Goal: Task Accomplishment & Management: Complete application form

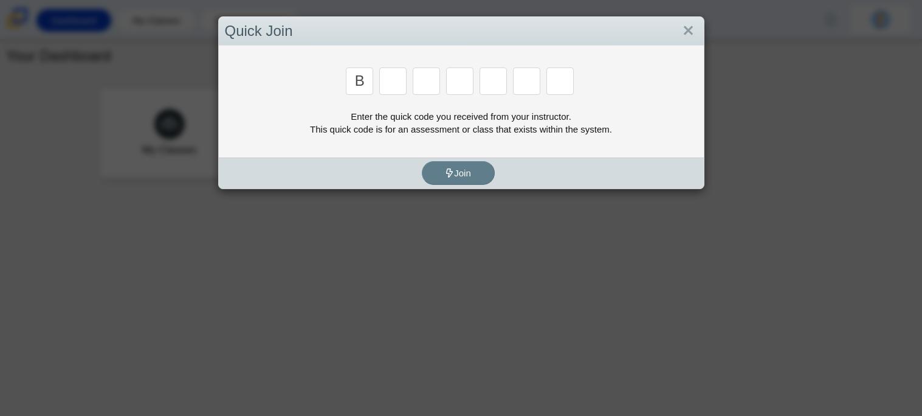
type input "b"
type input "m"
type input "3"
type input "5"
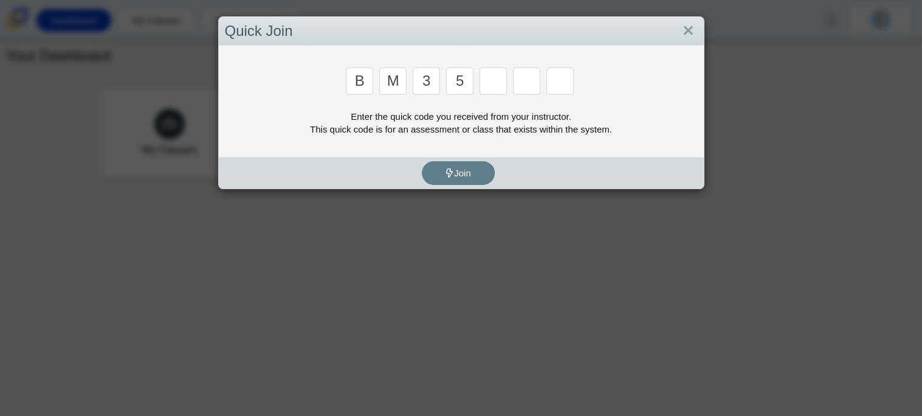
type input "5"
type input "3"
type input "g"
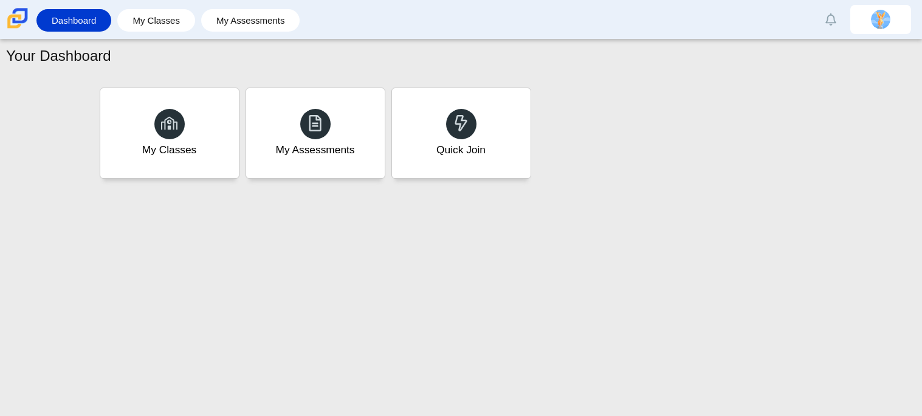
type input "b"
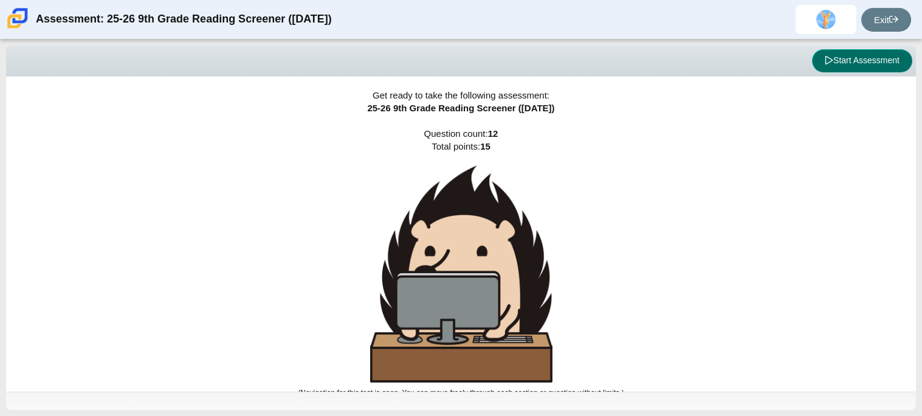
click at [850, 57] on button "Start Assessment" at bounding box center [862, 60] width 100 height 23
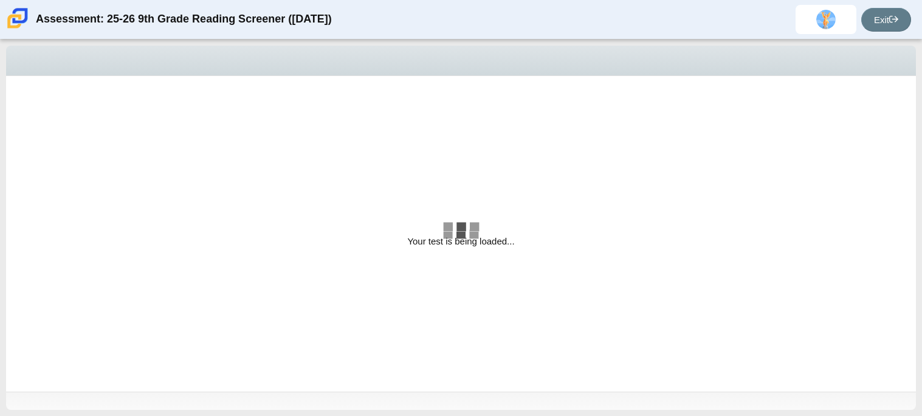
select select "ccc5b315-3c7c-471c-bf90-f22c8299c798"
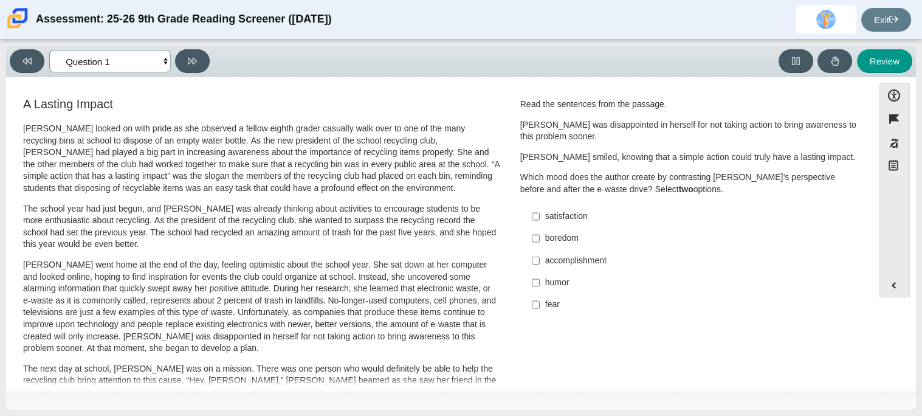
click at [99, 53] on select "Questions Question 1 Question 2 Question 3 Question 4 Question 5 Question 6 Que…" at bounding box center [110, 61] width 122 height 22
click at [105, 57] on select "Questions Question 1 Question 2 Question 3 Question 4 Question 5 Question 6 Que…" at bounding box center [110, 61] width 122 height 22
click at [540, 236] on label "boredom boredom" at bounding box center [690, 238] width 334 height 22
click at [540, 236] on input "boredom boredom" at bounding box center [536, 238] width 8 height 22
checkbox input "true"
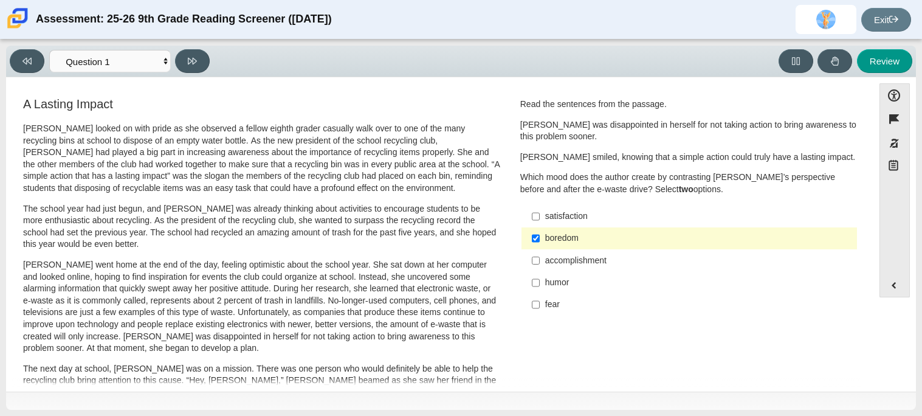
click at [545, 216] on div "satisfaction" at bounding box center [698, 216] width 307 height 12
click at [540, 216] on input "satisfaction satisfaction" at bounding box center [536, 216] width 8 height 22
checkbox input "true"
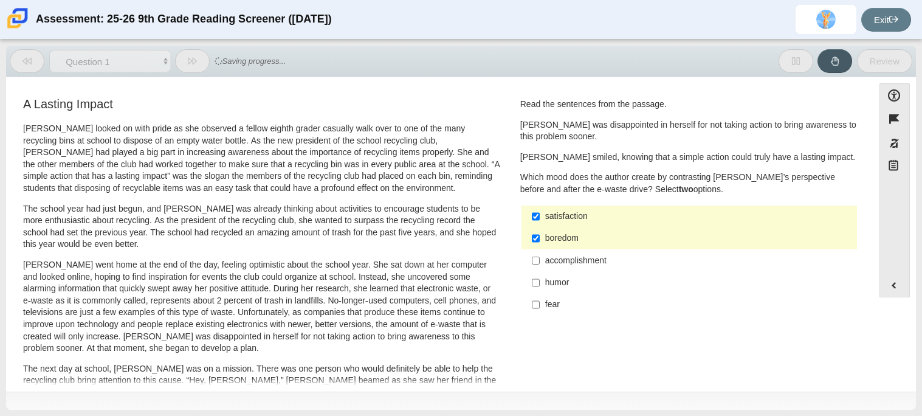
click at [535, 255] on label "accomplishment accomplishment" at bounding box center [690, 260] width 334 height 22
click at [535, 255] on input "accomplishment accomplishment" at bounding box center [536, 260] width 8 height 22
checkbox input "true"
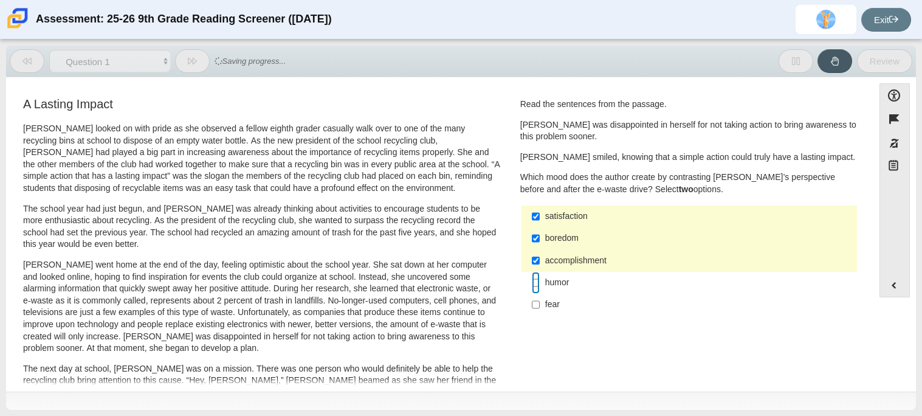
click at [533, 286] on input "humor humor" at bounding box center [536, 283] width 8 height 22
checkbox input "true"
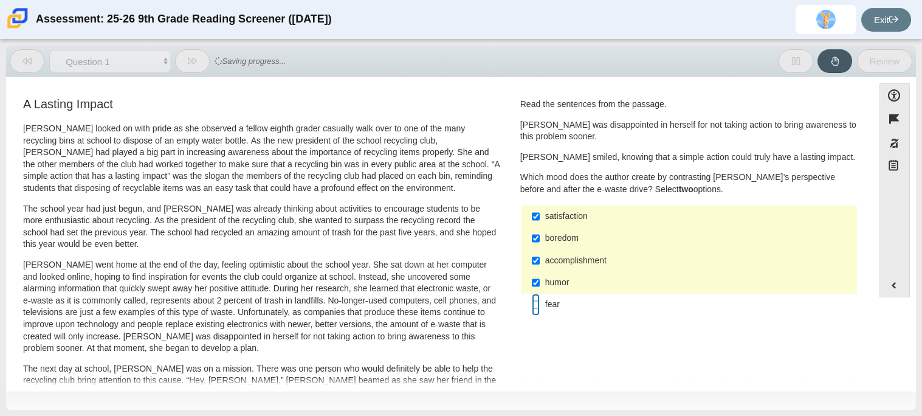
click at [532, 309] on input "fear fear" at bounding box center [536, 305] width 8 height 22
checkbox input "true"
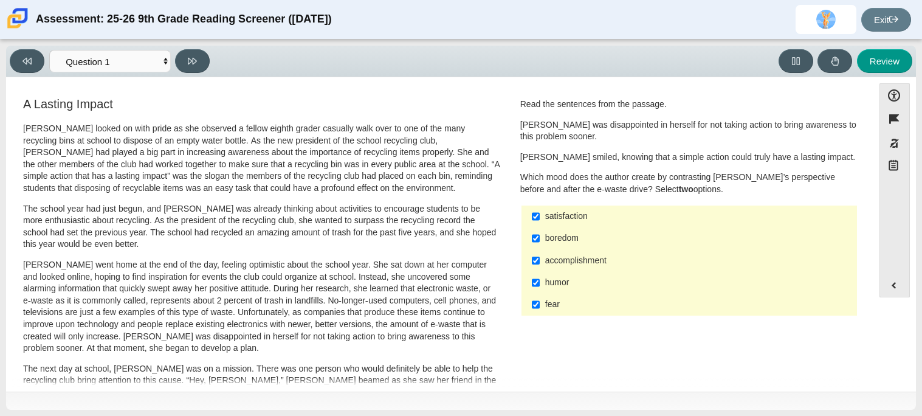
click at [545, 283] on div "humor" at bounding box center [698, 283] width 307 height 12
click at [540, 283] on input "humor humor" at bounding box center [536, 283] width 8 height 22
checkbox input "false"
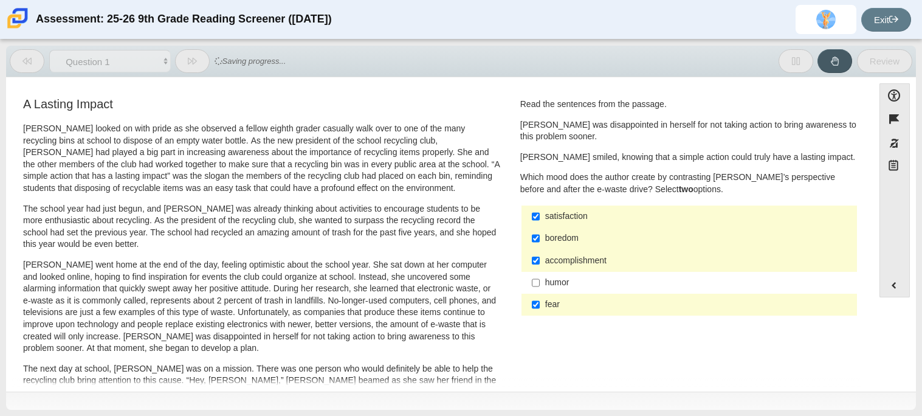
click at [545, 261] on div "accomplishment" at bounding box center [698, 261] width 307 height 12
click at [540, 261] on input "accomplishment accomplishment" at bounding box center [536, 260] width 8 height 22
checkbox input "false"
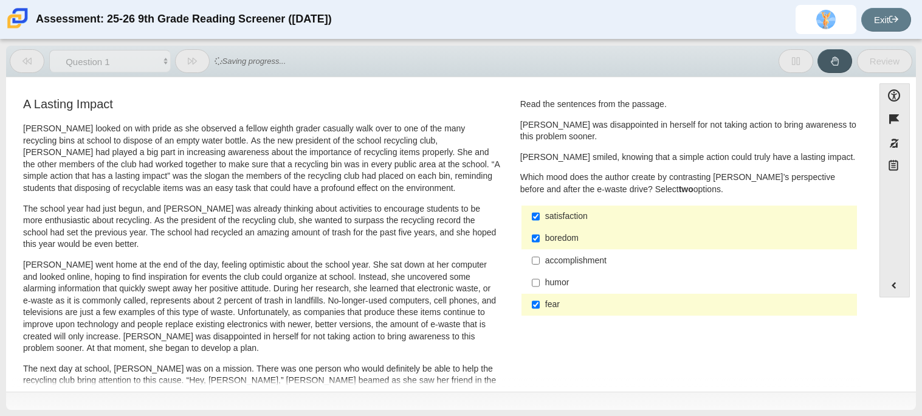
click at [546, 239] on div "boredom" at bounding box center [698, 238] width 307 height 12
click at [540, 239] on input "boredom boredom" at bounding box center [536, 238] width 8 height 22
checkbox input "false"
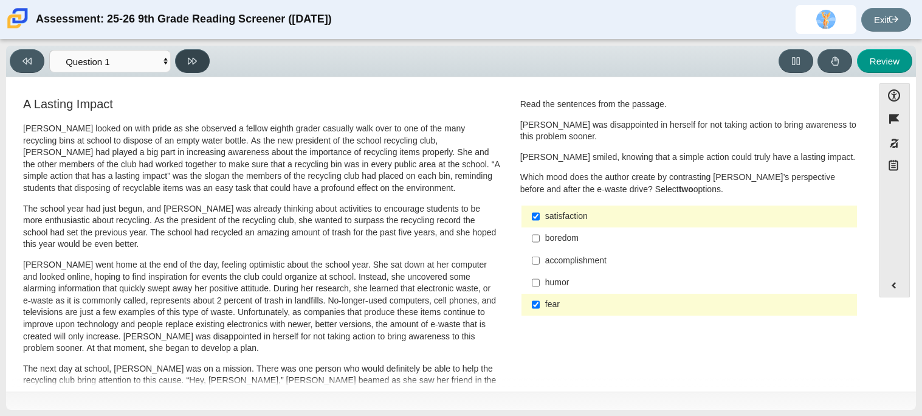
click at [191, 61] on icon at bounding box center [192, 61] width 9 height 7
select select "0ff64528-ffd7-428d-b192-babfaadd44e8"
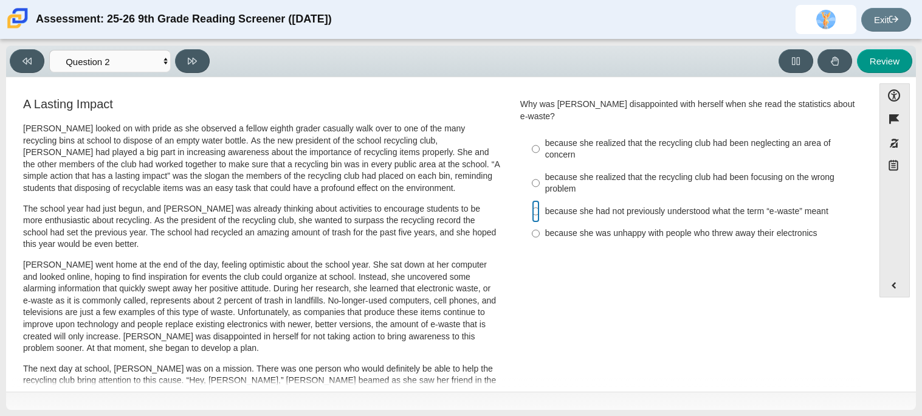
click at [534, 200] on input "because she had not previously understood what the term “e-waste” meant because…" at bounding box center [536, 211] width 8 height 22
radio input "true"
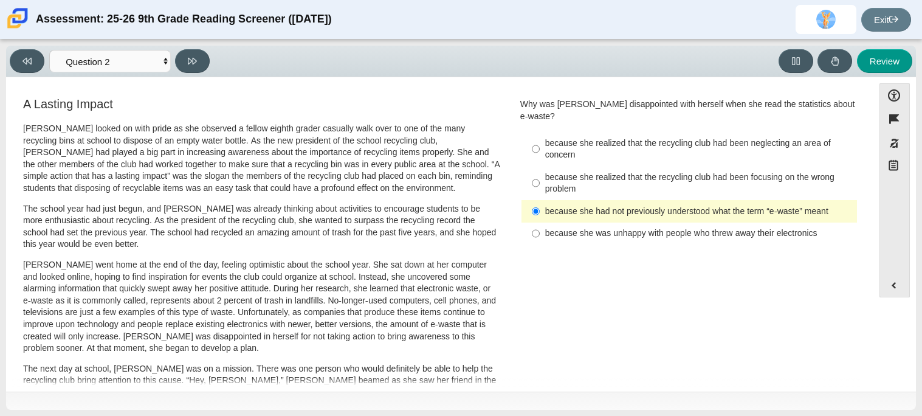
click at [673, 171] on div "because she realized that the recycling club had been focusing on the wrong pro…" at bounding box center [698, 183] width 307 height 24
click at [540, 169] on input "because she realized that the recycling club had been focusing on the wrong pro…" at bounding box center [536, 183] width 8 height 34
radio input "true"
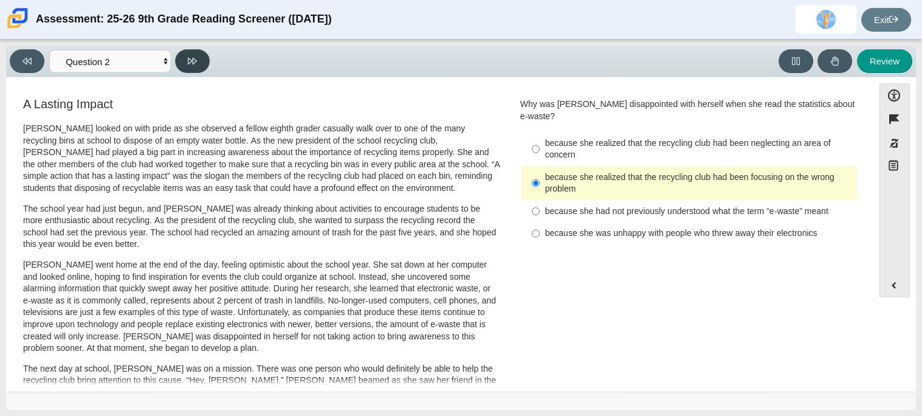
click at [188, 57] on icon at bounding box center [192, 61] width 9 height 9
select select "7ce3d843-6974-4858-901c-1ff39630e843"
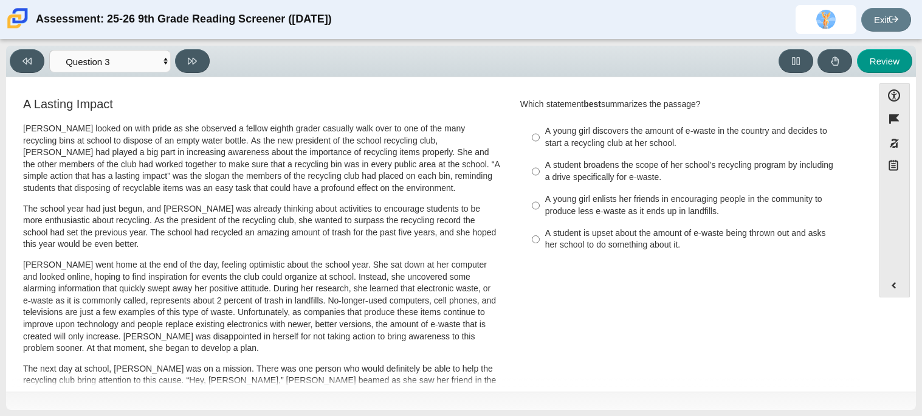
click at [636, 194] on div "A young girl enlists her friends in encouraging people in the community to prod…" at bounding box center [698, 205] width 307 height 24
click at [540, 194] on input "A young girl enlists her friends in encouraging people in the community to prod…" at bounding box center [536, 205] width 8 height 34
radio input "true"
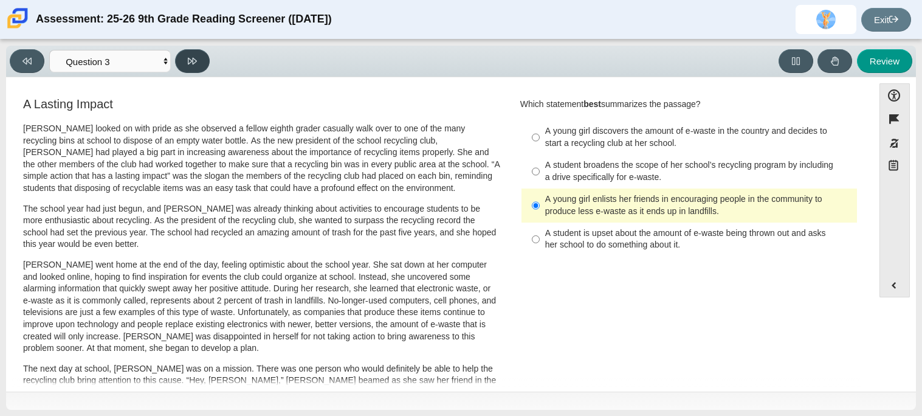
click at [200, 58] on button at bounding box center [192, 61] width 35 height 24
select select "ca9ea0f1-49c5-4bd1-83b0-472c18652b42"
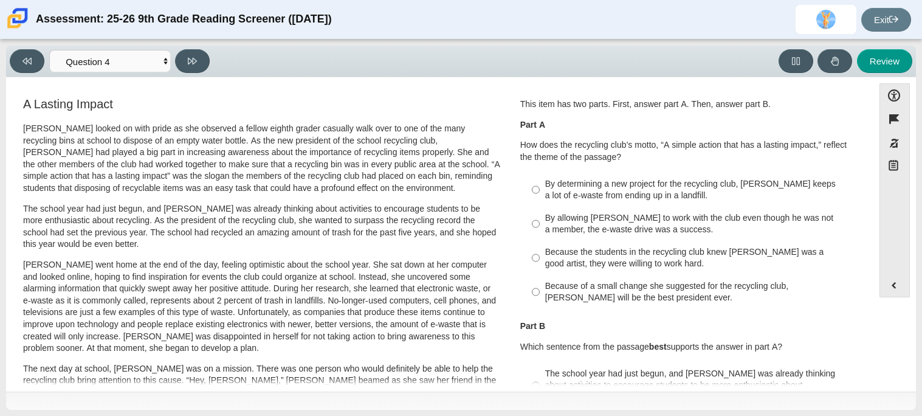
click at [639, 230] on div "By allowing Juan Carlos to work with the club even though he was not a member, …" at bounding box center [698, 224] width 307 height 24
click at [540, 230] on input "By allowing Juan Carlos to work with the club even though he was not a member, …" at bounding box center [536, 224] width 8 height 34
radio input "true"
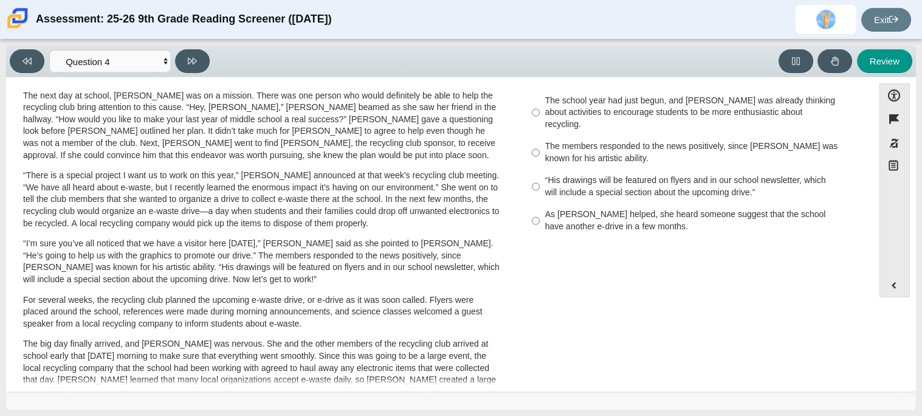
scroll to position [276, 0]
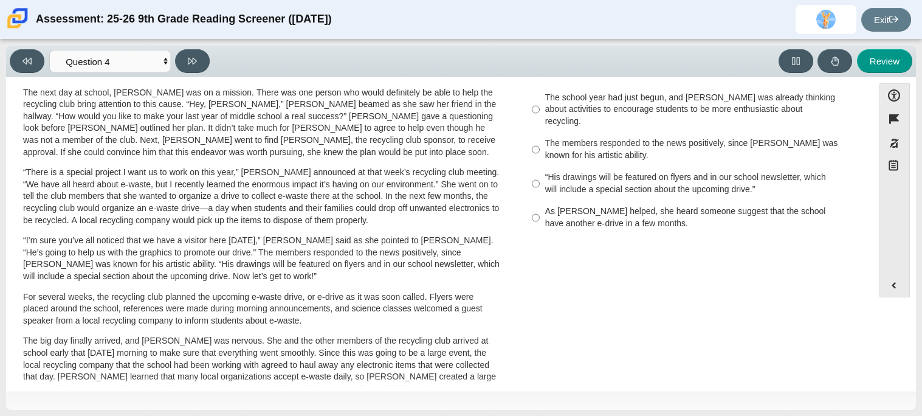
click at [690, 214] on div "As Scarlett helped, she heard someone suggest that the school have another e-dr…" at bounding box center [698, 217] width 307 height 24
click at [540, 214] on input "As Scarlett helped, she heard someone suggest that the school have another e-dr…" at bounding box center [536, 218] width 8 height 34
radio input "true"
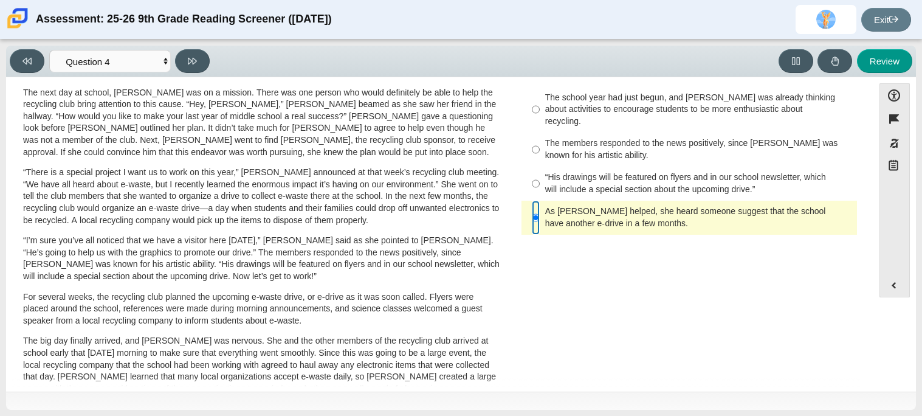
scroll to position [0, 0]
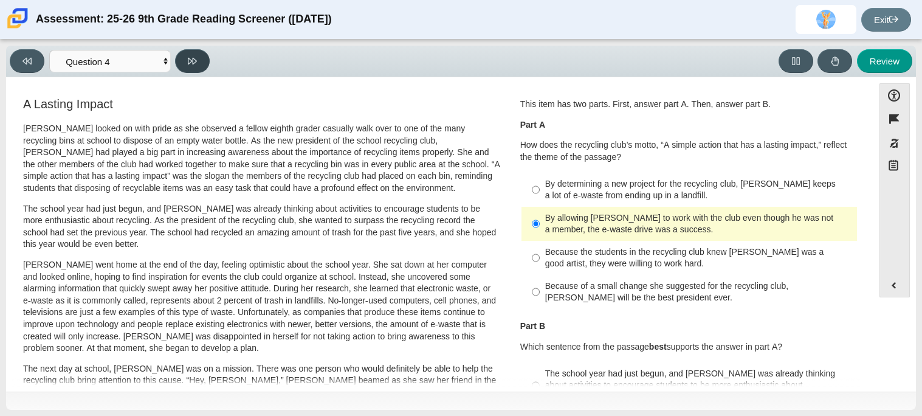
click at [180, 57] on button at bounding box center [192, 61] width 35 height 24
select select "e41f1a79-e29f-4095-8030-a53364015bed"
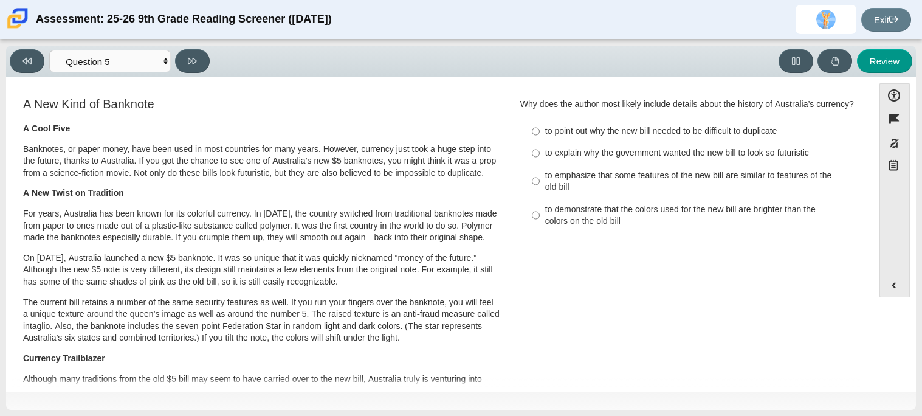
click at [579, 207] on div "to demonstrate that the colors used for the new bill are brighter than the colo…" at bounding box center [698, 216] width 307 height 24
click at [540, 207] on input "to demonstrate that the colors used for the new bill are brighter than the colo…" at bounding box center [536, 215] width 8 height 34
radio input "true"
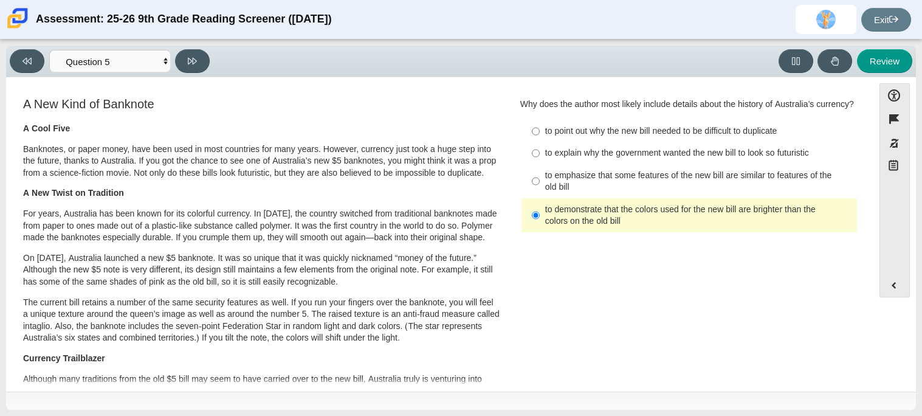
click at [557, 156] on div "to explain why the government wanted the new bill to look so futuristic" at bounding box center [698, 153] width 307 height 12
click at [540, 156] on input "to explain why the government wanted the new bill to look so futuristic to expl…" at bounding box center [536, 153] width 8 height 22
radio input "true"
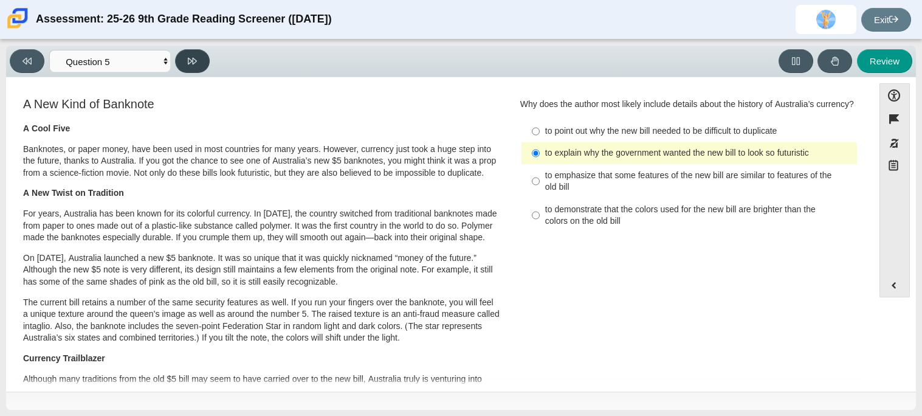
click at [195, 61] on icon at bounding box center [192, 61] width 9 height 9
select select "69146e31-7b3d-4a3e-9ce6-f30c24342ae0"
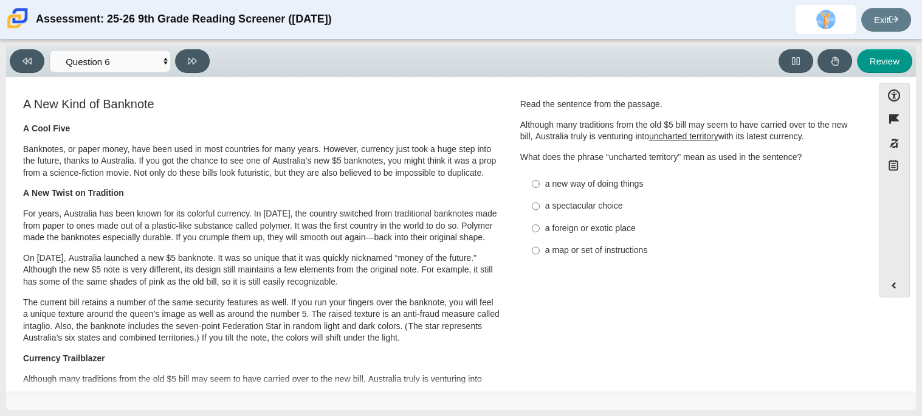
click at [574, 215] on label "a spectacular choice a spectacular choice" at bounding box center [690, 206] width 334 height 22
click at [540, 215] on input "a spectacular choice a spectacular choice" at bounding box center [536, 206] width 8 height 22
radio input "true"
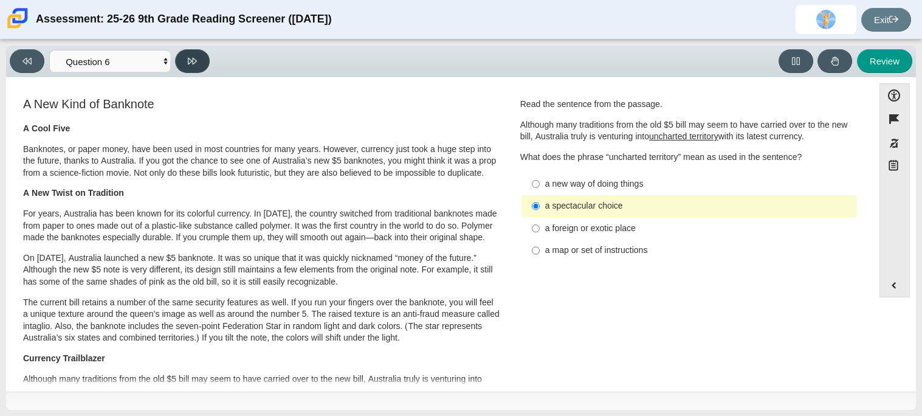
click at [184, 52] on button at bounding box center [192, 61] width 35 height 24
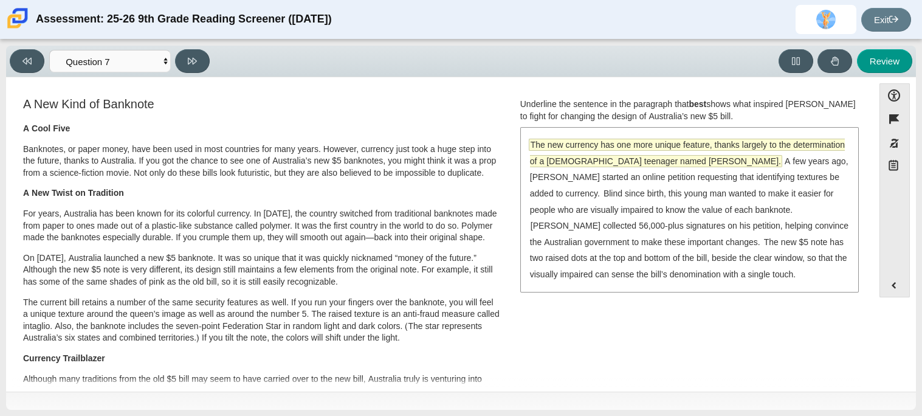
click at [636, 142] on span "The new currency has one more unique feature, thanks largely to the determinati…" at bounding box center [687, 152] width 315 height 27
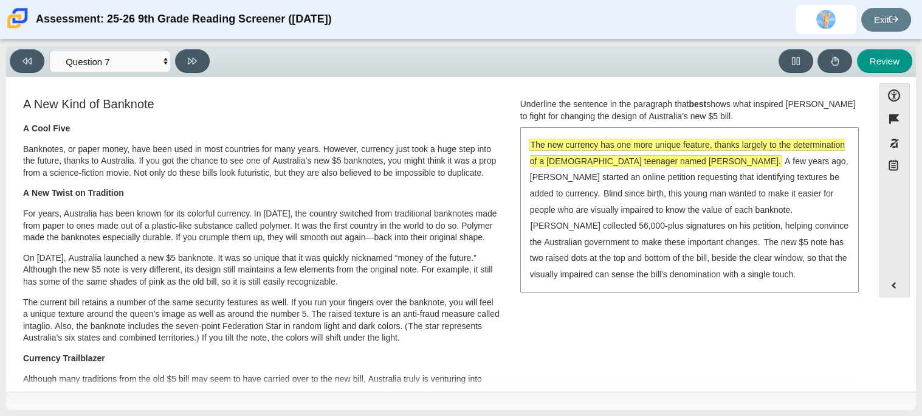
click at [629, 201] on div "The new currency has one more unique feature, thanks largely to the determinati…" at bounding box center [689, 209] width 336 height 162
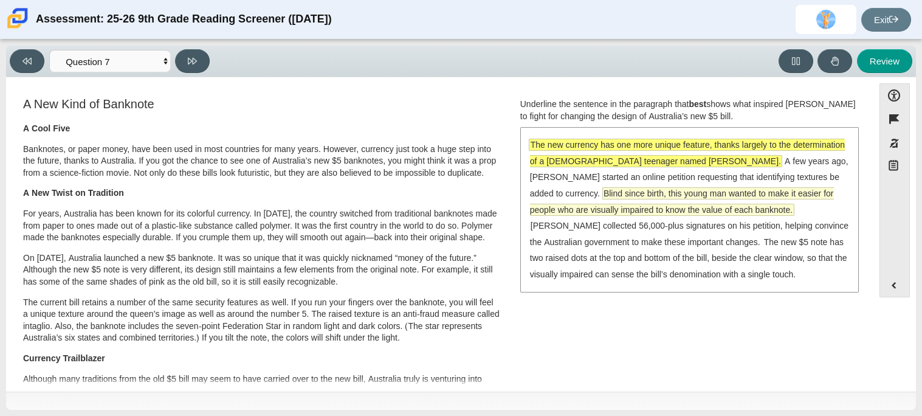
click at [619, 213] on span "Blind since birth, this young man wanted to make it easier for people who are v…" at bounding box center [682, 201] width 304 height 27
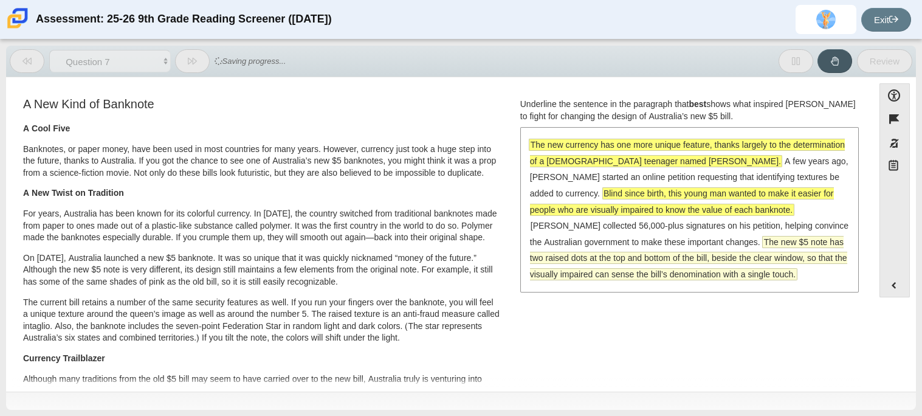
click at [608, 259] on span "The new $5 note has two raised dots at the top and bottom of the bill, beside t…" at bounding box center [688, 257] width 317 height 43
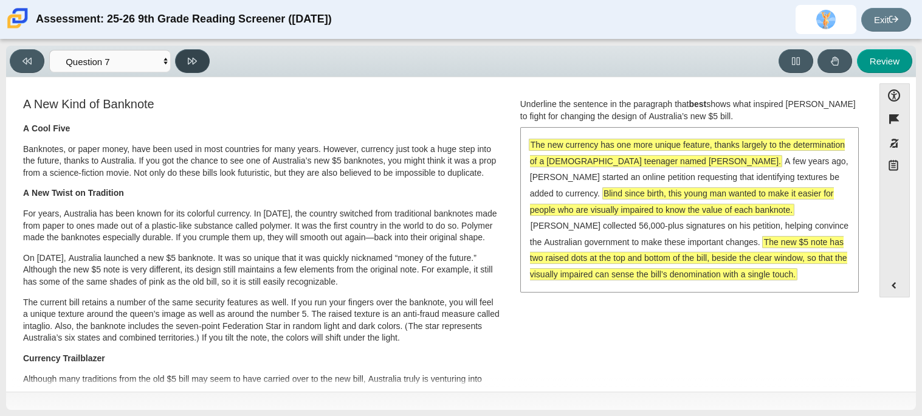
click at [193, 57] on icon at bounding box center [192, 61] width 9 height 9
select select "ea8338c2-a6a3-418e-a305-2b963b54a290"
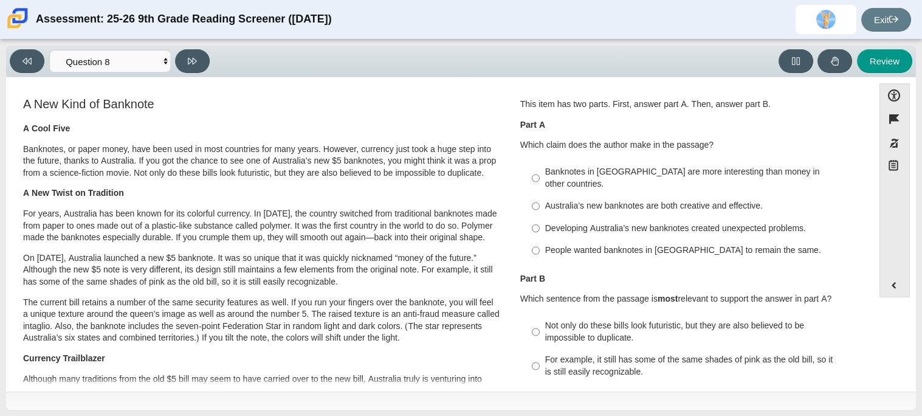
click at [602, 222] on div "Developing Australia’s new banknotes created unexpected problems." at bounding box center [698, 228] width 307 height 12
click at [540, 222] on input "Developing Australia’s new banknotes created unexpected problems. Developing Au…" at bounding box center [536, 228] width 8 height 22
radio input "true"
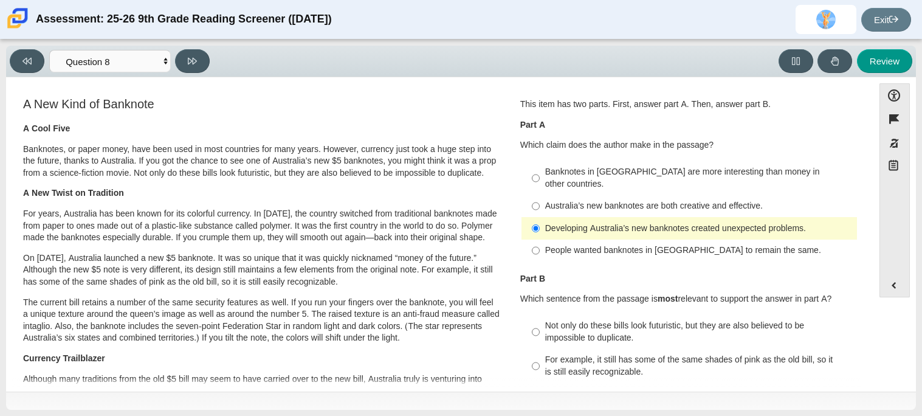
click at [589, 323] on div "Not only do these bills look futuristic, but they are also believed to be impos…" at bounding box center [698, 332] width 307 height 24
click at [540, 323] on input "Not only do these bills look futuristic, but they are also believed to be impos…" at bounding box center [536, 332] width 8 height 34
radio input "true"
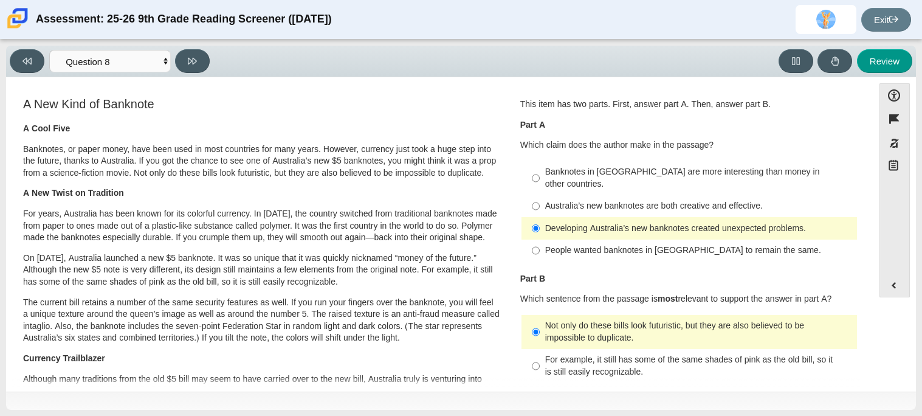
click at [181, 49] on div "Viewing Question 8 of 12 in Pacing Mode Questions Question 1 Question 2 Questio…" at bounding box center [112, 61] width 205 height 24
click at [182, 60] on button at bounding box center [192, 61] width 35 height 24
select select "89f058d6-b15c-4ef5-a4b3-fdaffb8868b6"
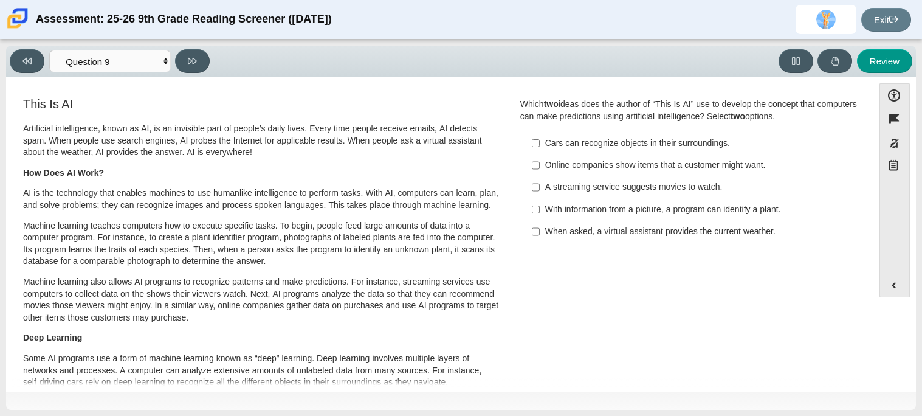
click at [618, 191] on div "A streaming service suggests movies to watch." at bounding box center [698, 187] width 307 height 12
click at [540, 191] on input "A streaming service suggests movies to watch. A streaming service suggests movi…" at bounding box center [536, 187] width 8 height 22
checkbox input "true"
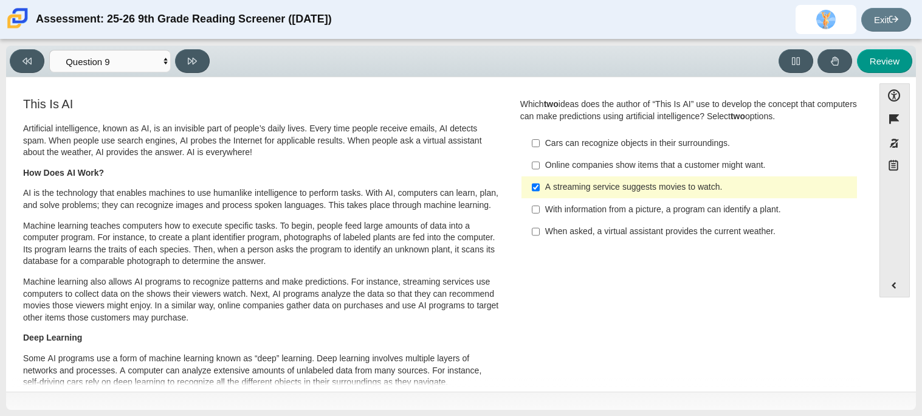
click at [618, 205] on div "With information from a picture, a program can identify a plant." at bounding box center [698, 210] width 307 height 12
click at [540, 205] on input "With information from a picture, a program can identify a plant. With informati…" at bounding box center [536, 209] width 8 height 22
checkbox input "true"
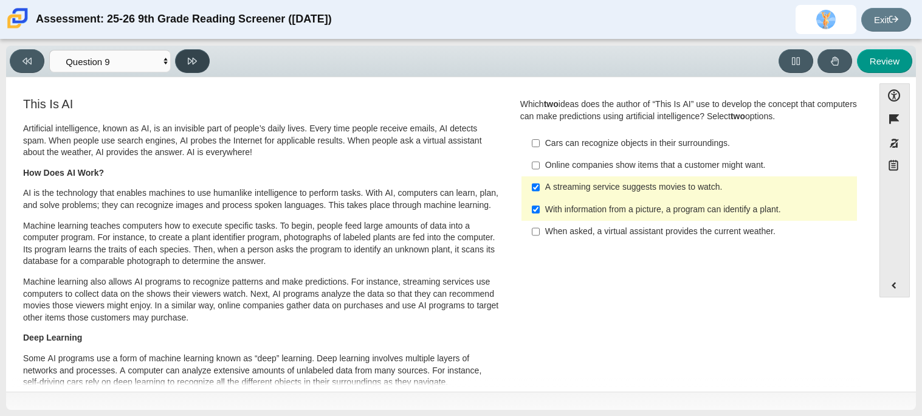
click at [203, 61] on button at bounding box center [192, 61] width 35 height 24
select select "cdf3c14e-a918-44d1-9b63-3db0fa81641e"
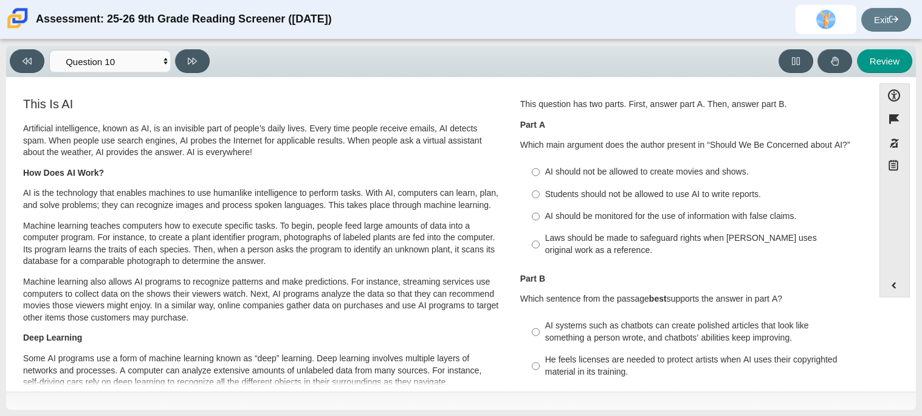
click at [551, 171] on div "AI should not be allowed to create movies and shows." at bounding box center [698, 172] width 307 height 12
click at [540, 171] on input "AI should not be allowed to create movies and shows. AI should not be allowed t…" at bounding box center [536, 172] width 8 height 22
radio input "true"
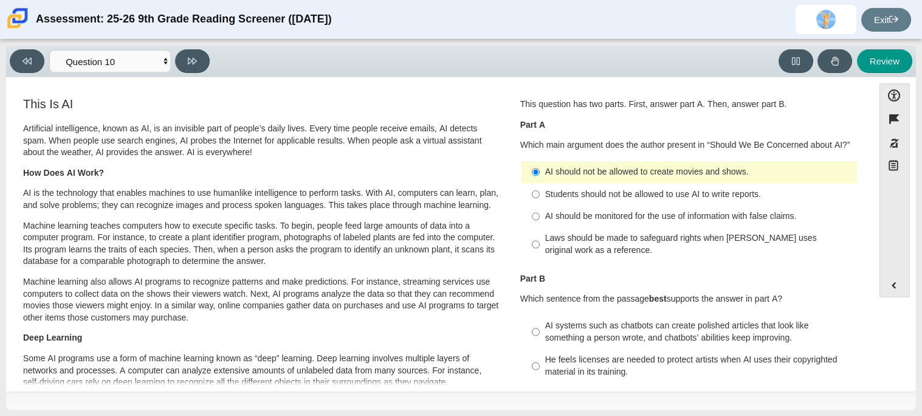
click at [548, 345] on label "AI systems such as chatbots can create polished articles that look like somethi…" at bounding box center [690, 332] width 334 height 34
click at [540, 345] on input "AI systems such as chatbots can create polished articles that look like somethi…" at bounding box center [536, 332] width 8 height 34
radio input "true"
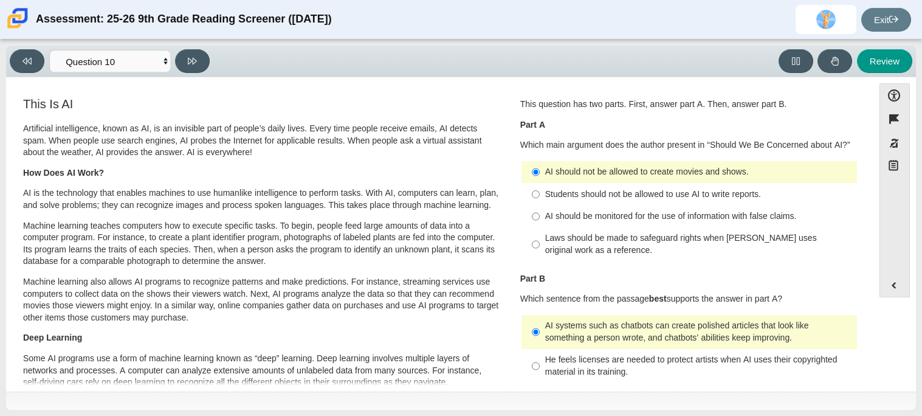
click at [204, 75] on div "Viewing Question 10 of 12 in Pacing Mode Questions Question 1 Question 2 Questi…" at bounding box center [461, 62] width 910 height 32
click at [193, 64] on icon at bounding box center [192, 61] width 9 height 9
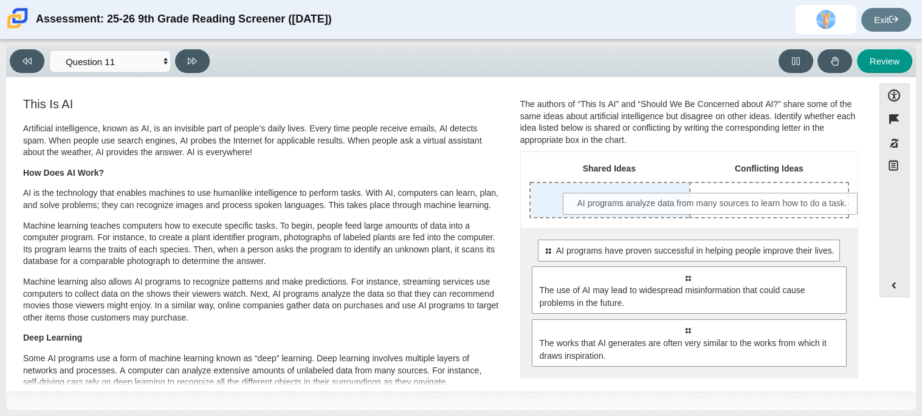
drag, startPoint x: 592, startPoint y: 278, endPoint x: 622, endPoint y: 196, distance: 86.9
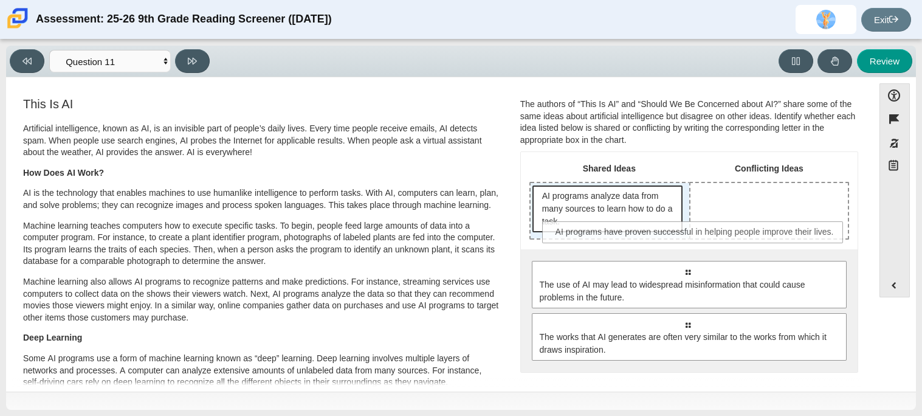
drag, startPoint x: 628, startPoint y: 267, endPoint x: 637, endPoint y: 229, distance: 39.8
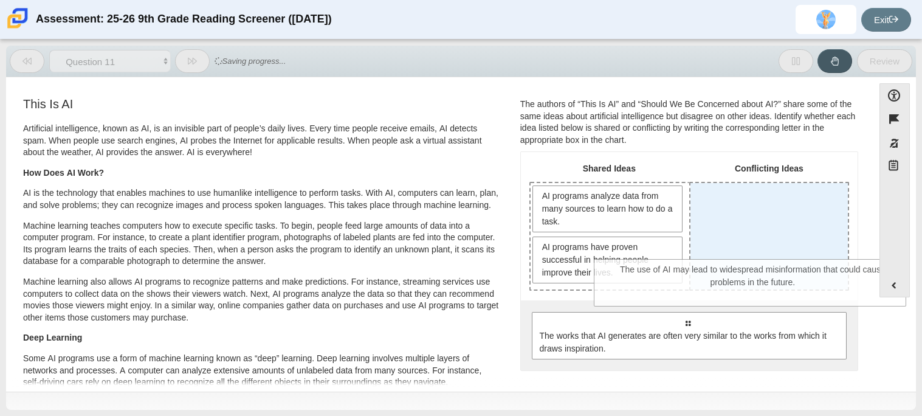
drag, startPoint x: 635, startPoint y: 323, endPoint x: 704, endPoint y: 269, distance: 87.1
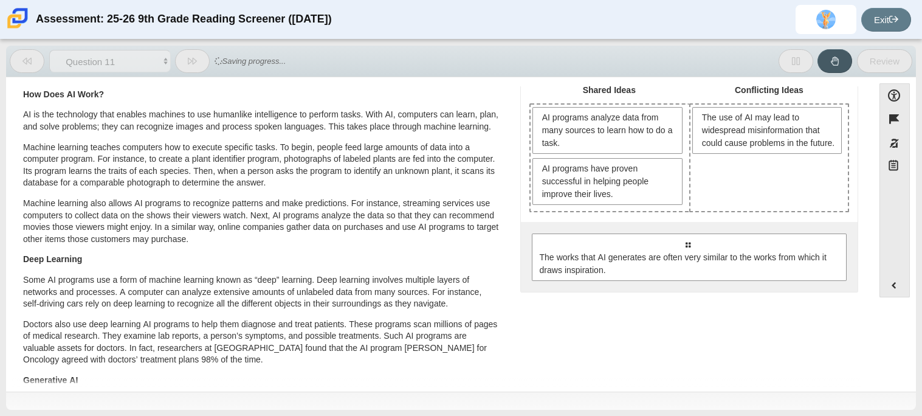
scroll to position [86, 0]
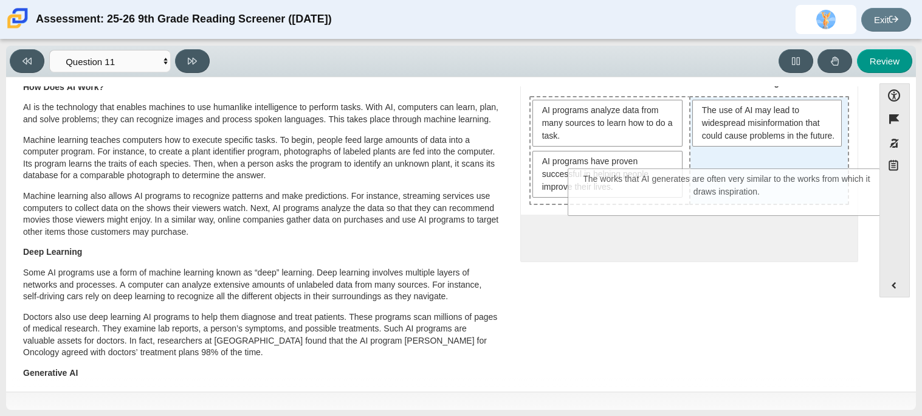
drag, startPoint x: 746, startPoint y: 253, endPoint x: 783, endPoint y: 194, distance: 69.6
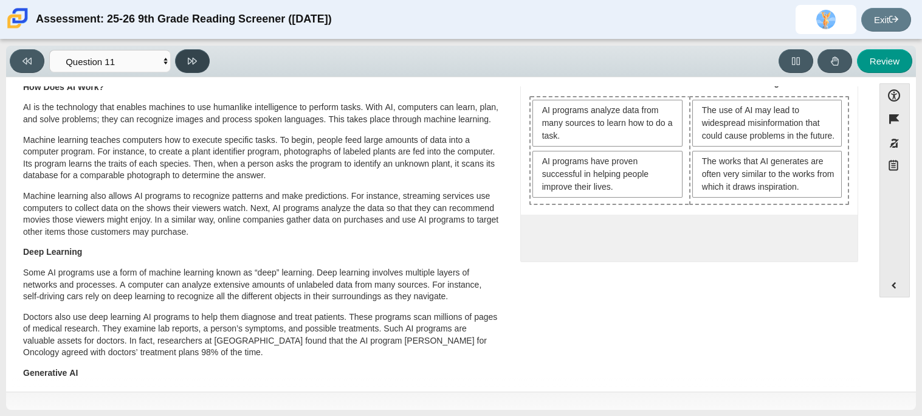
click at [192, 63] on icon at bounding box center [192, 61] width 9 height 9
select select "c3effed4-44ce-4a19-bd96-1787f34e9b4c"
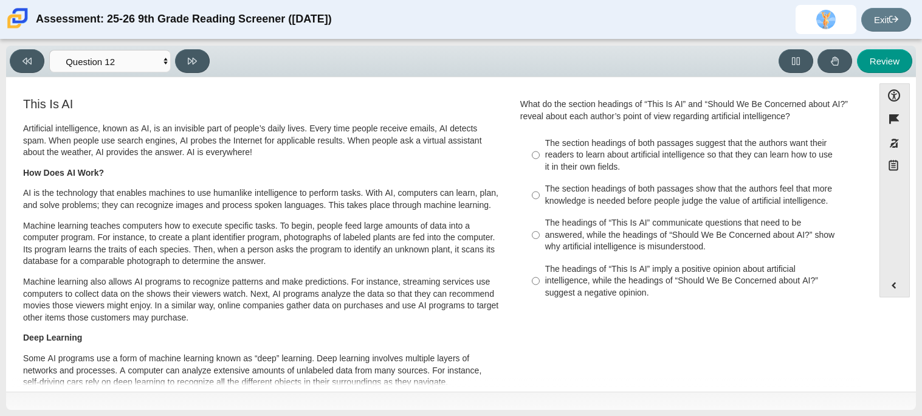
click at [604, 223] on div "The headings of “This Is AI” communicate questions that need to be answered, wh…" at bounding box center [698, 235] width 307 height 36
click at [540, 223] on input "The headings of “This Is AI” communicate questions that need to be answered, wh…" at bounding box center [536, 235] width 8 height 46
radio input "true"
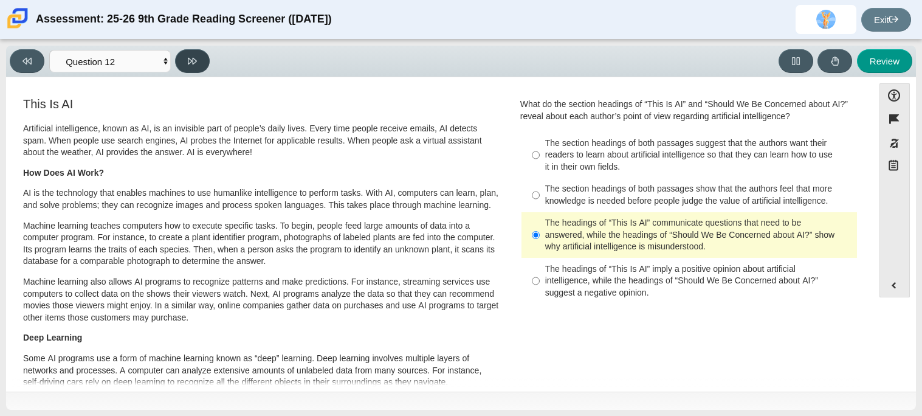
click at [193, 51] on button at bounding box center [192, 61] width 35 height 24
select select "review"
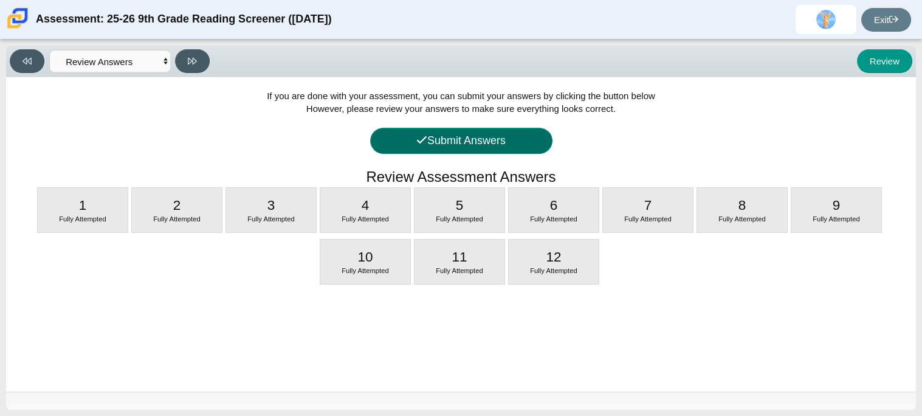
click at [512, 146] on button "Submit Answers" at bounding box center [461, 141] width 182 height 26
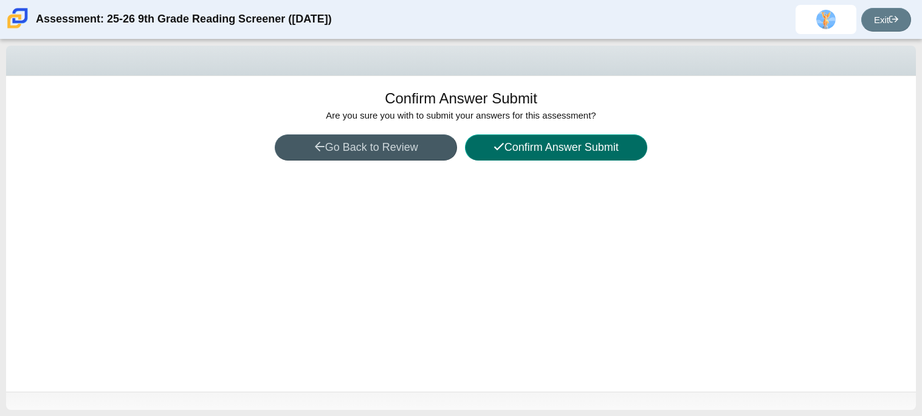
click at [512, 146] on button "Confirm Answer Submit" at bounding box center [556, 147] width 182 height 26
